Goal: Information Seeking & Learning: Find specific fact

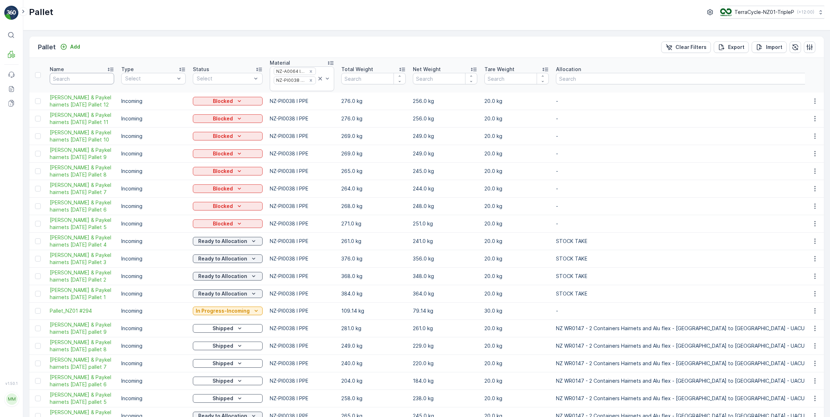
drag, startPoint x: 0, startPoint y: 0, endPoint x: 86, endPoint y: 80, distance: 117.4
click at [86, 80] on input "text" at bounding box center [82, 78] width 64 height 11
type input "#"
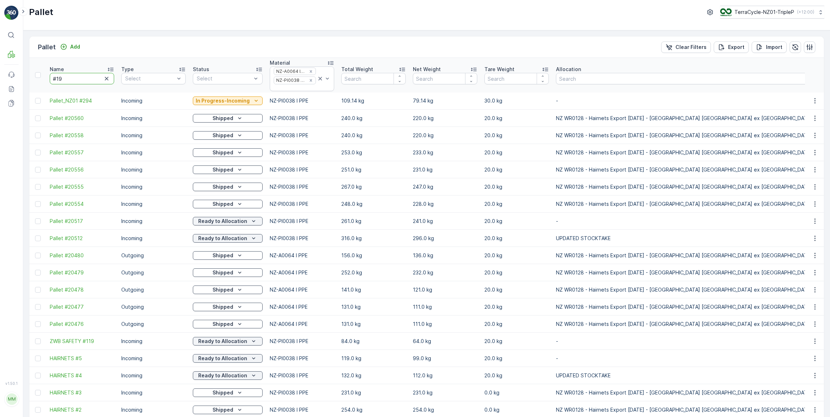
type input "#190"
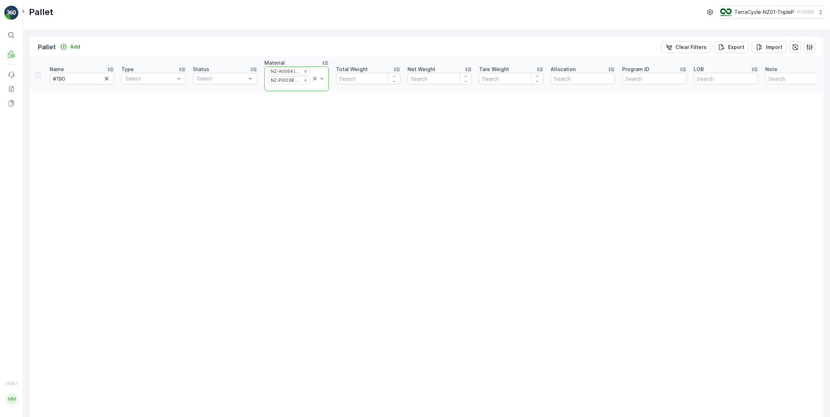
click at [314, 78] on icon at bounding box center [314, 78] width 7 height 7
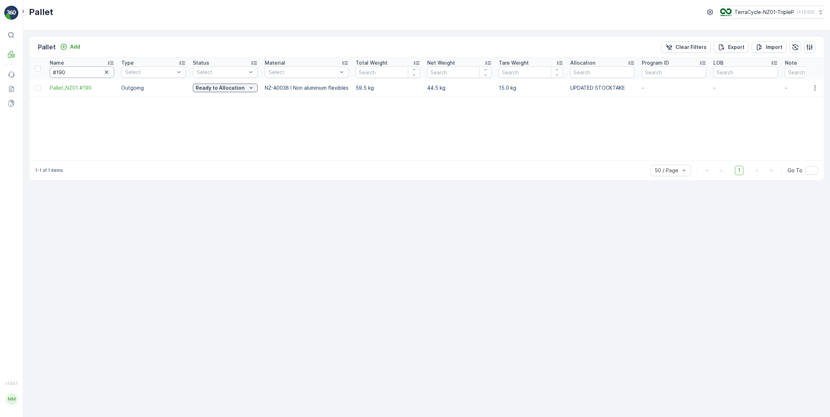
click at [72, 73] on input "#190" at bounding box center [82, 72] width 64 height 11
type input "#"
click at [67, 68] on input "#" at bounding box center [82, 72] width 64 height 11
type input "#9"
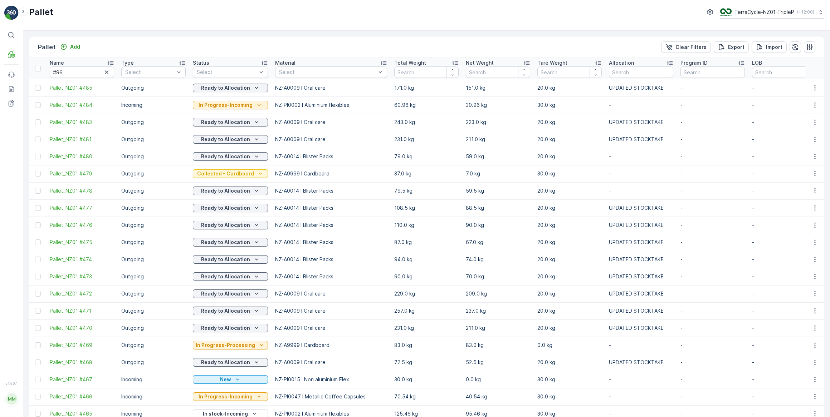
type input "#"
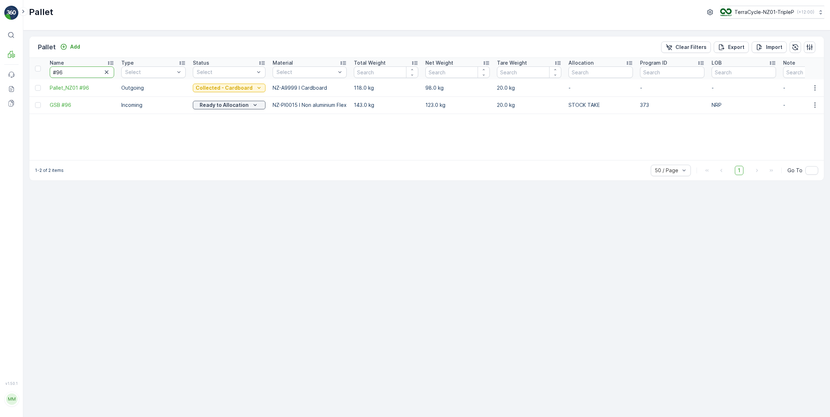
click at [78, 71] on input "#96" at bounding box center [82, 72] width 64 height 11
type input "#"
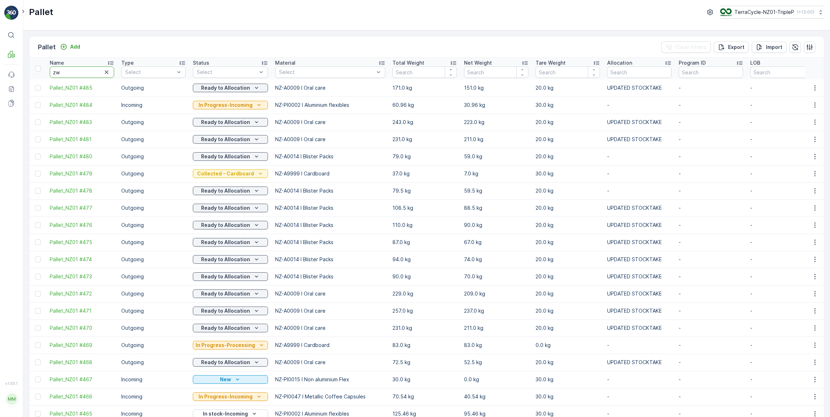
type input "zwb"
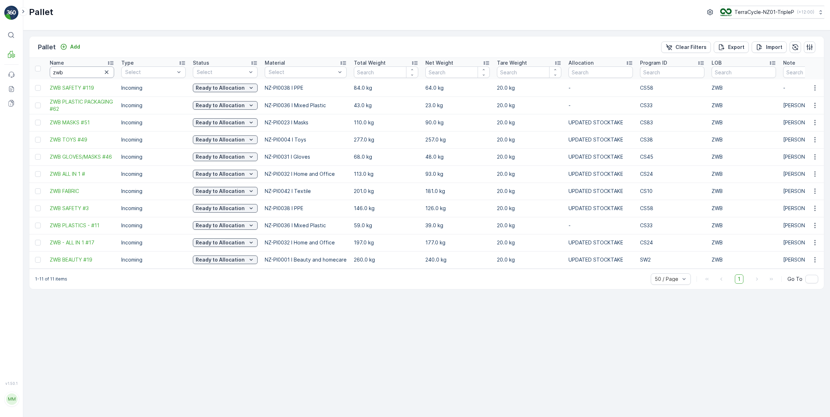
click at [77, 73] on input "zwb" at bounding box center [82, 72] width 64 height 11
type input "z"
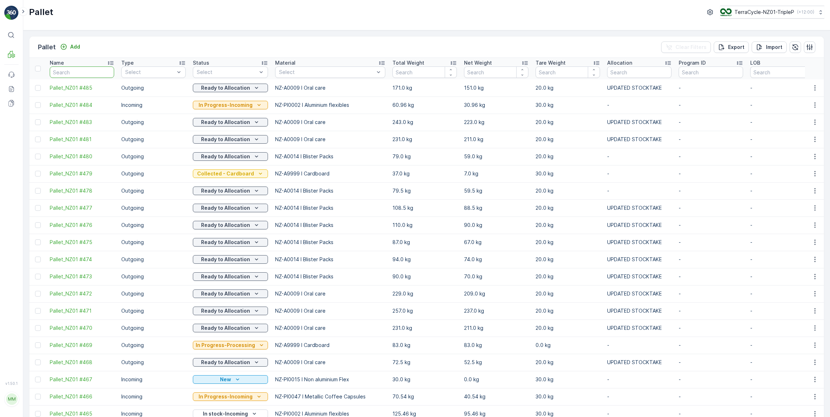
click at [73, 73] on input "text" at bounding box center [82, 72] width 64 height 11
type input "#"
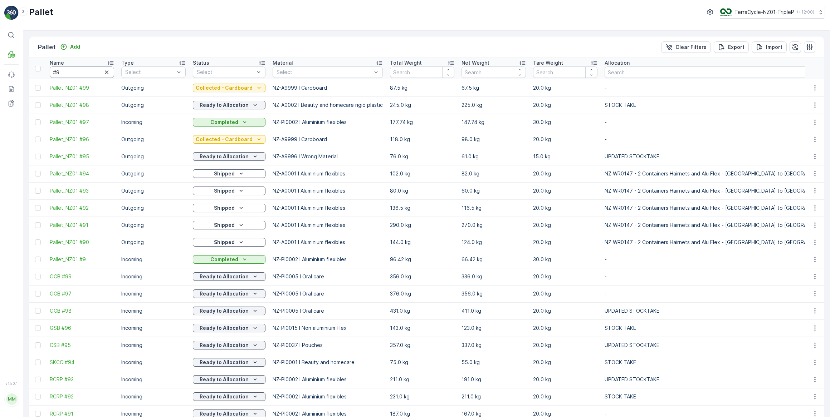
click at [81, 73] on input "#9" at bounding box center [82, 72] width 64 height 11
